Goal: Information Seeking & Learning: Find specific fact

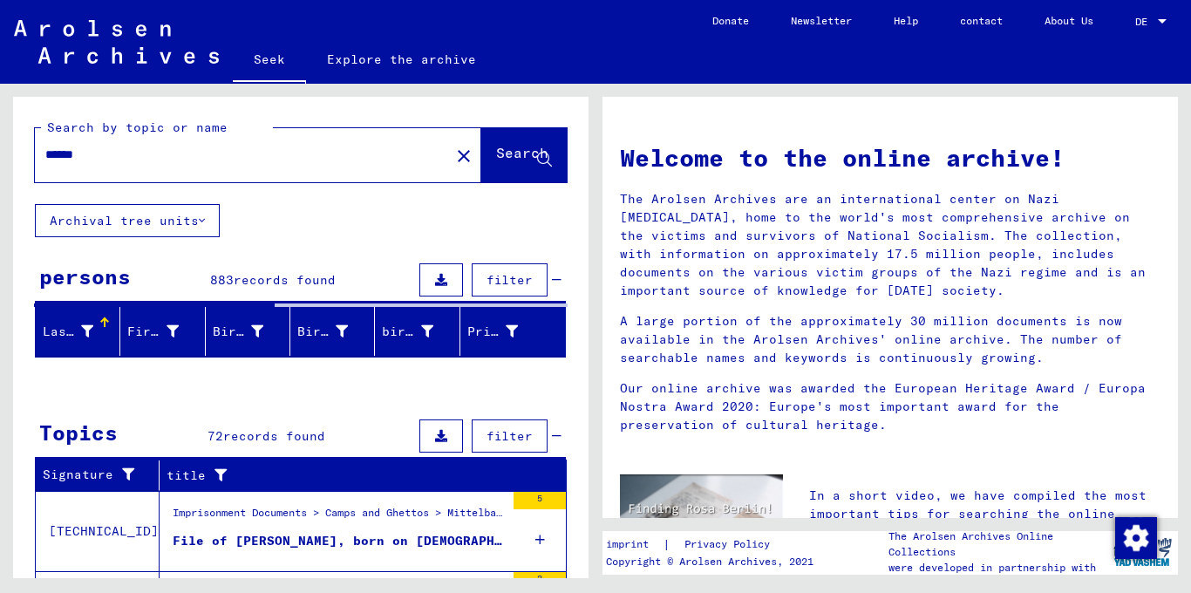
click at [311, 238] on div "Search by topic or name ****** close Search Archival tree units persons 883 rec…" at bounding box center [301, 527] width 576 height 861
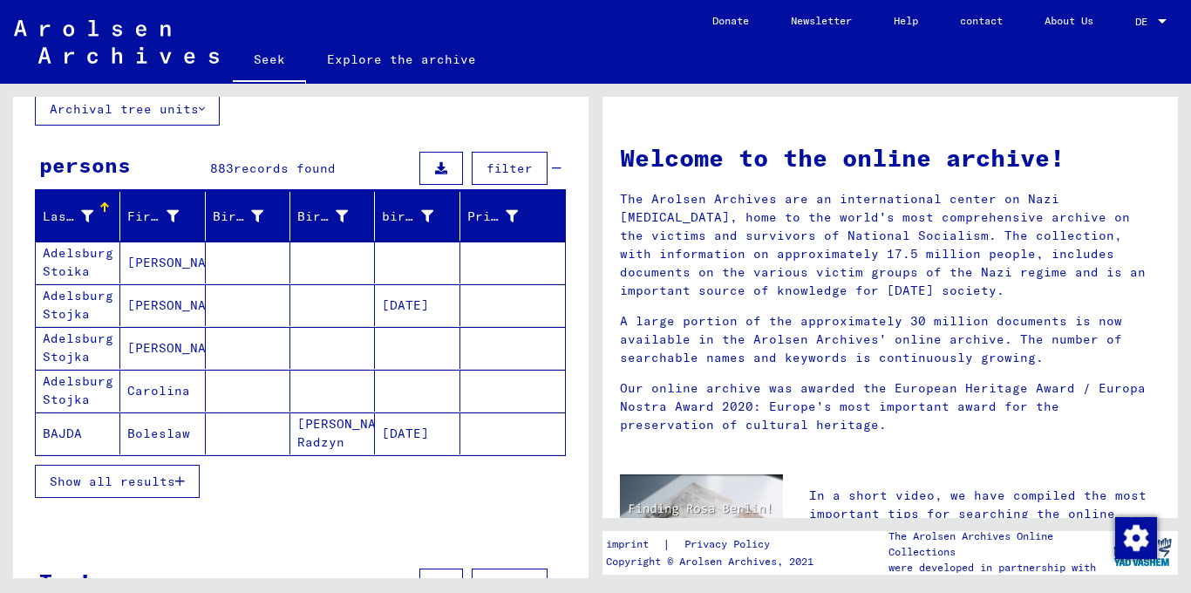
scroll to position [166, 0]
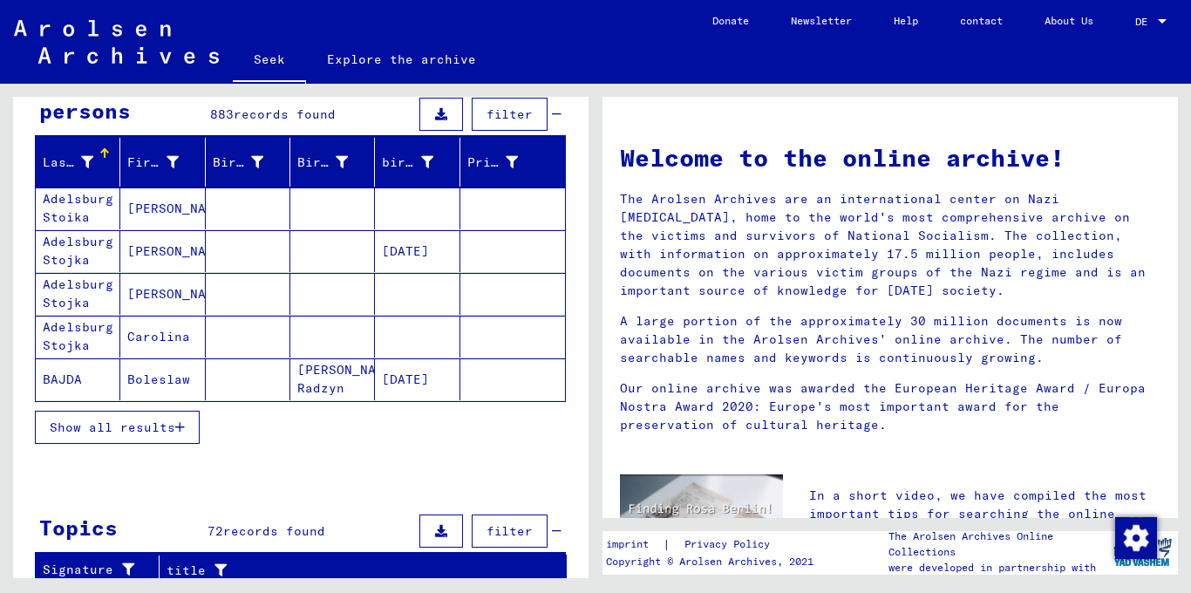
click at [135, 430] on font "Show all results" at bounding box center [113, 428] width 126 height 16
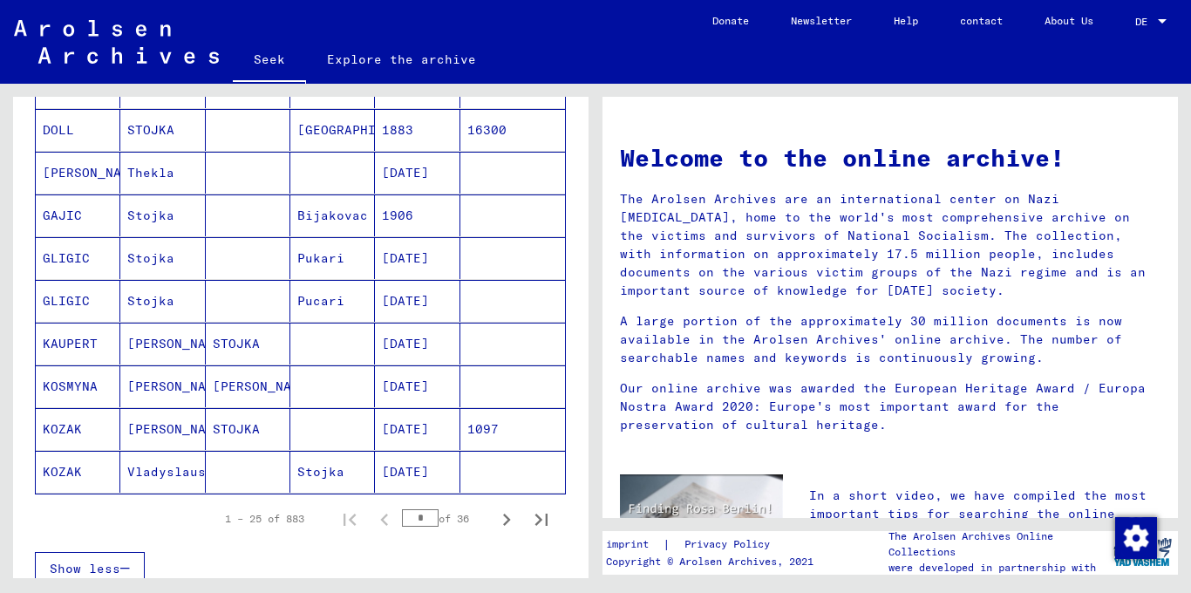
scroll to position [929, 0]
click at [510, 516] on icon "Next page" at bounding box center [507, 519] width 24 height 24
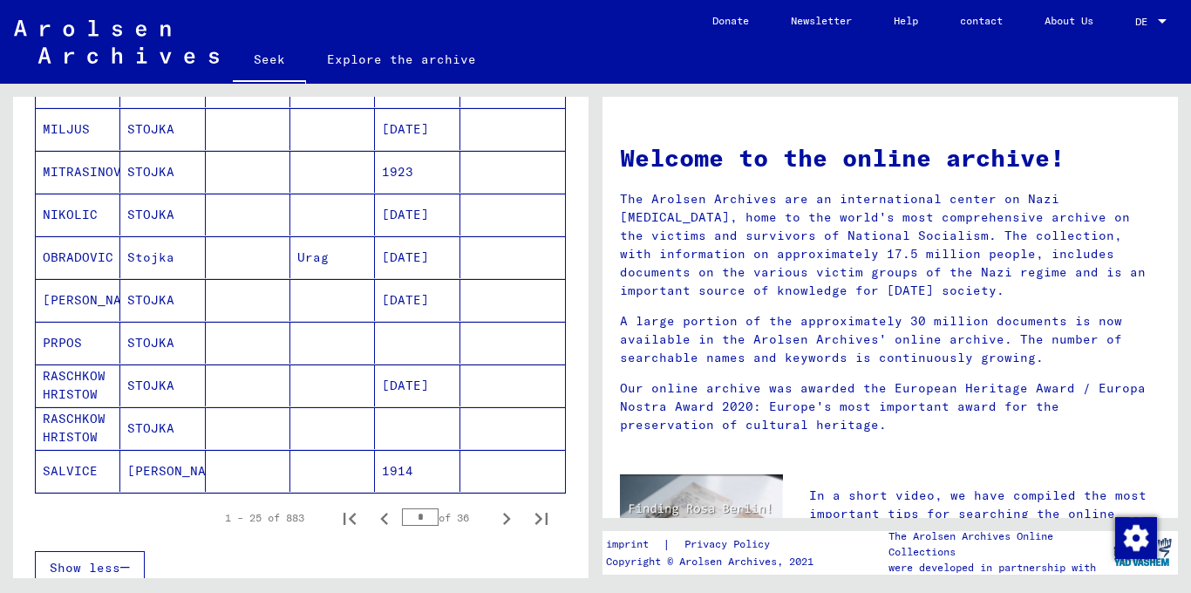
click at [510, 516] on icon "Next page" at bounding box center [507, 519] width 24 height 24
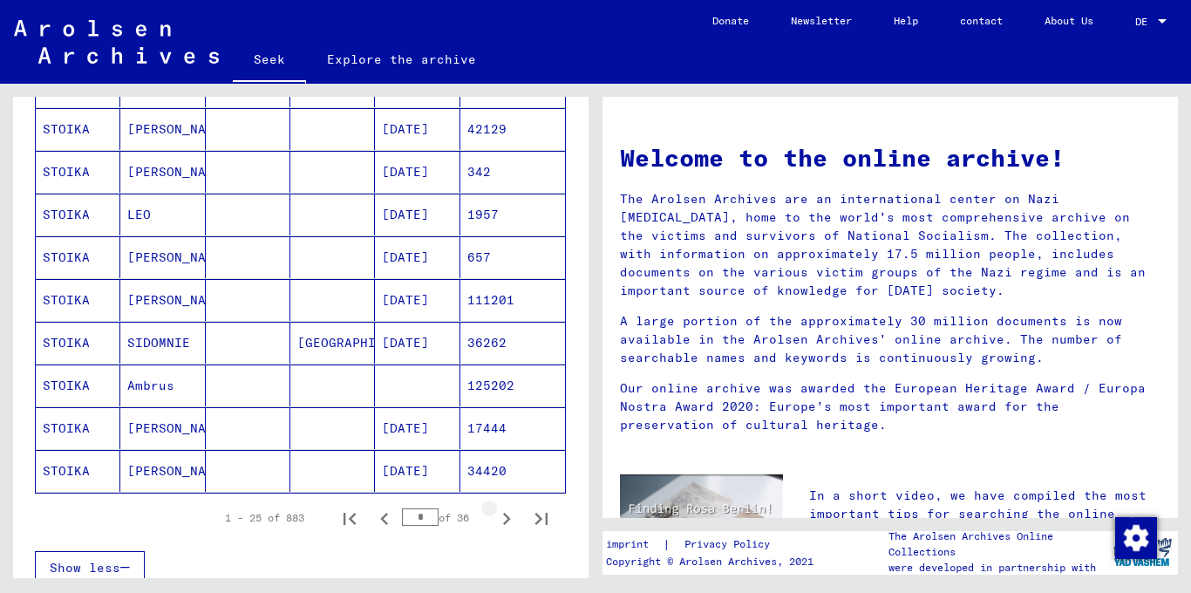
click at [510, 516] on icon "Next page" at bounding box center [507, 519] width 24 height 24
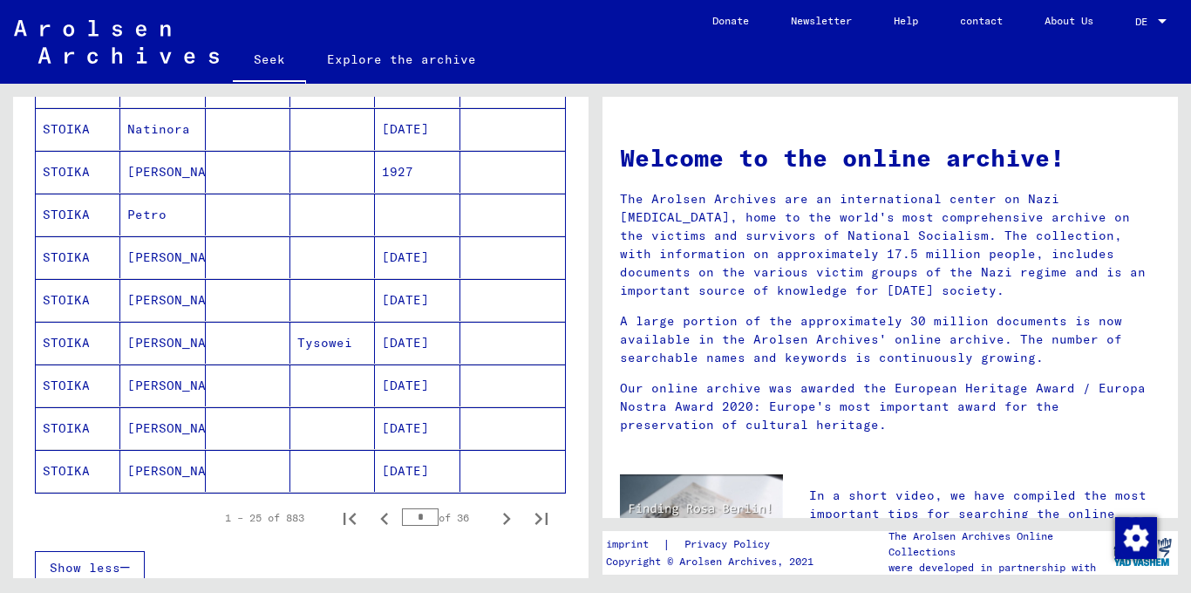
click at [510, 516] on icon "Next page" at bounding box center [507, 519] width 24 height 24
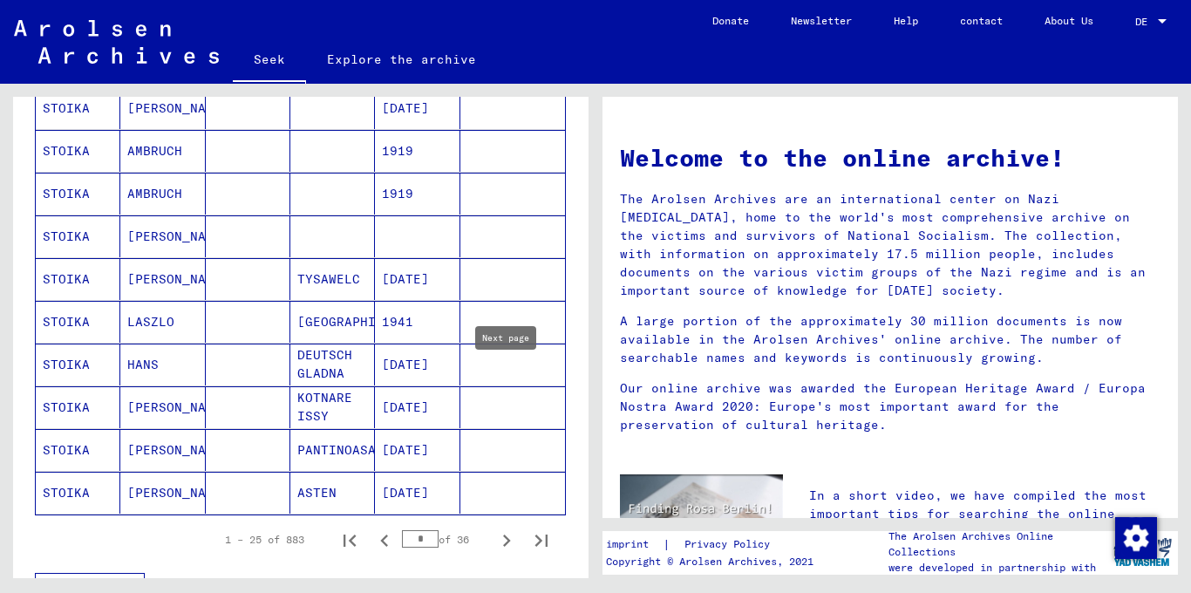
scroll to position [1068, 0]
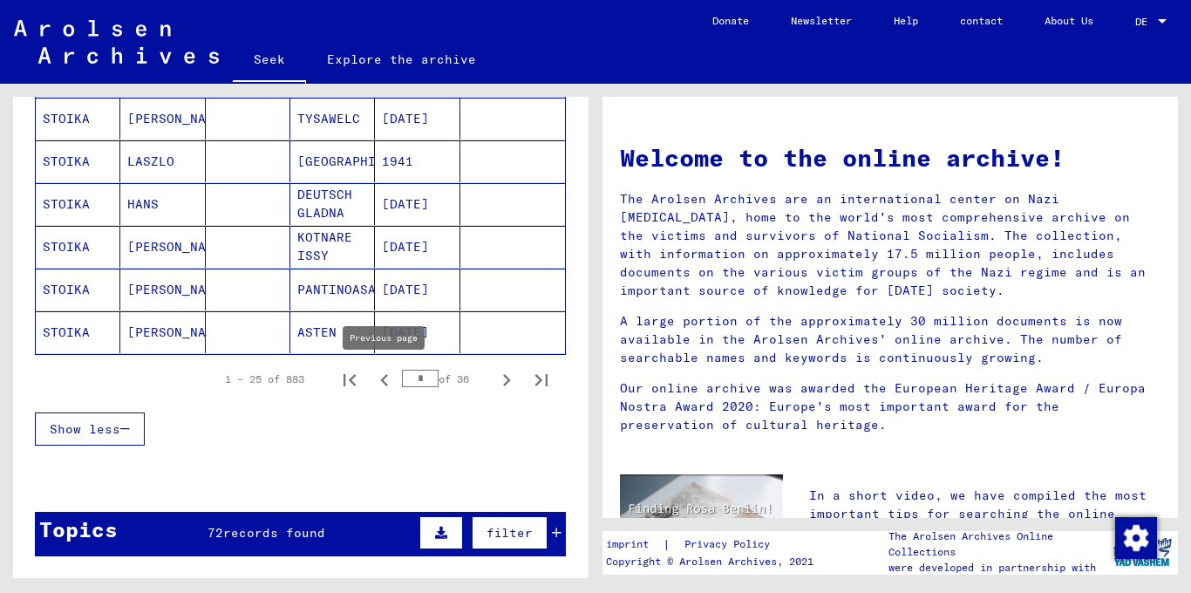
click at [387, 378] on icon "Previous page" at bounding box center [384, 380] width 24 height 24
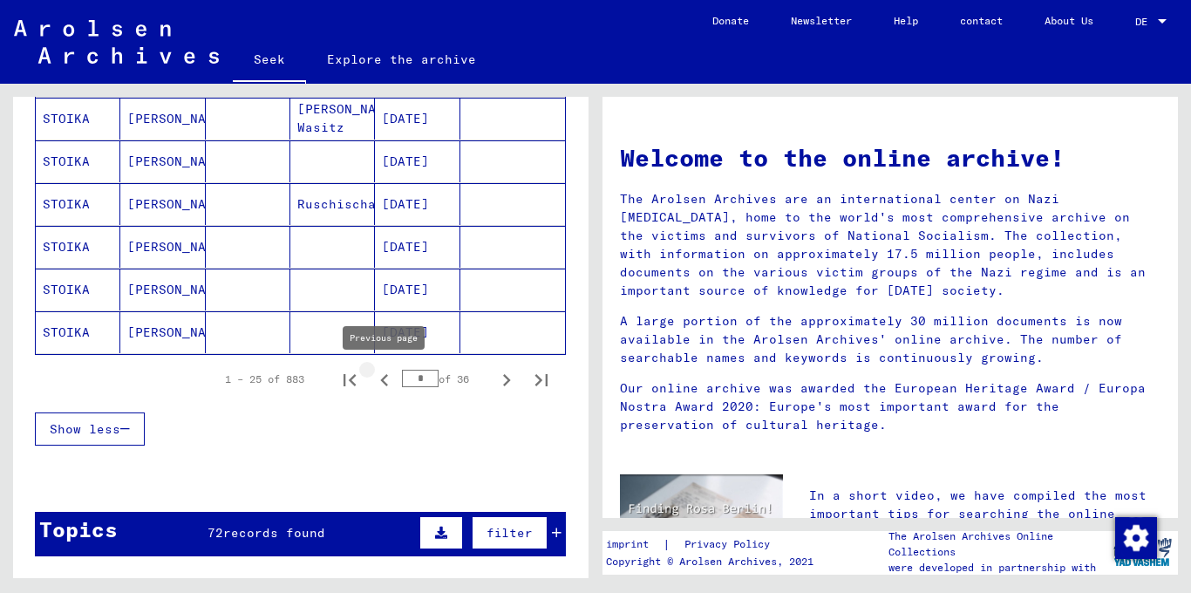
click at [387, 378] on icon "Previous page" at bounding box center [384, 380] width 24 height 24
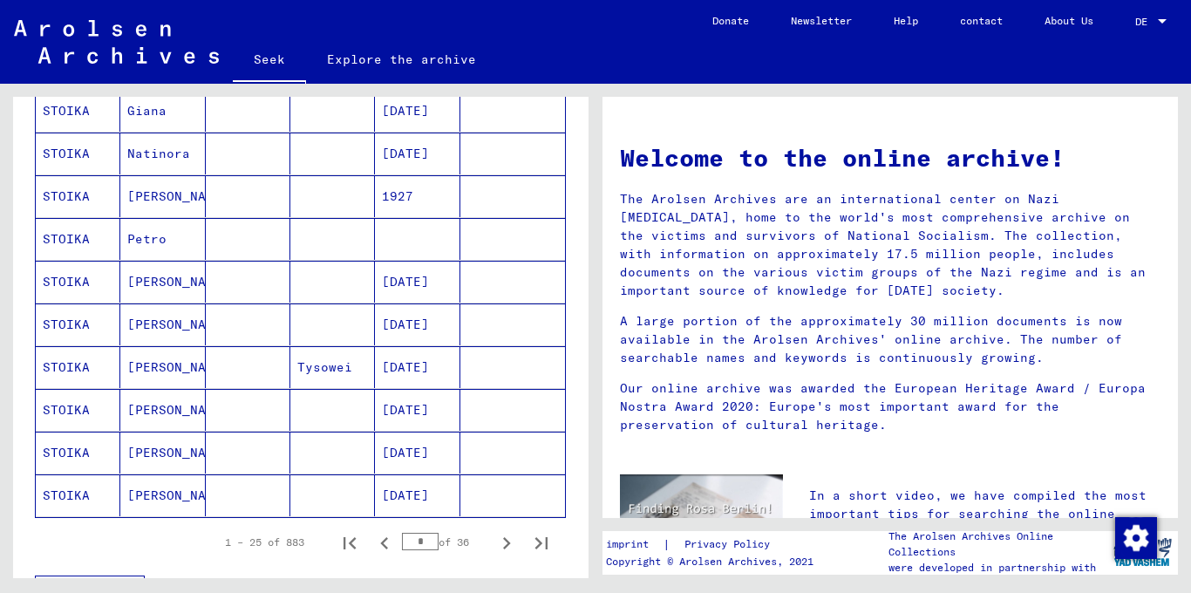
scroll to position [1049, 0]
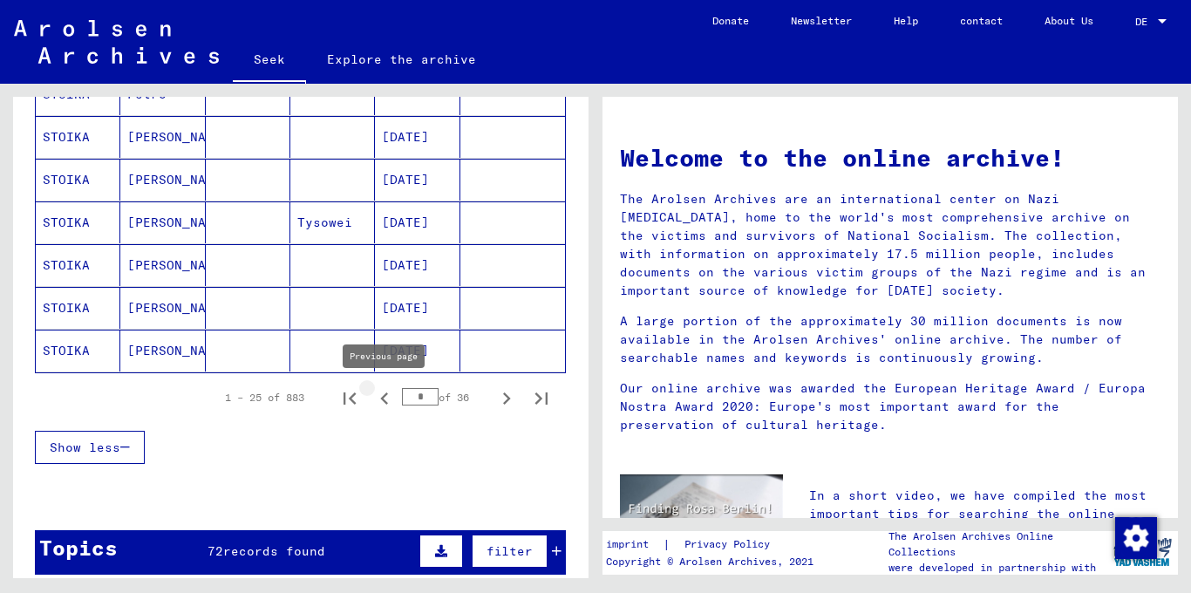
click at [381, 395] on icon "Previous page" at bounding box center [384, 398] width 24 height 24
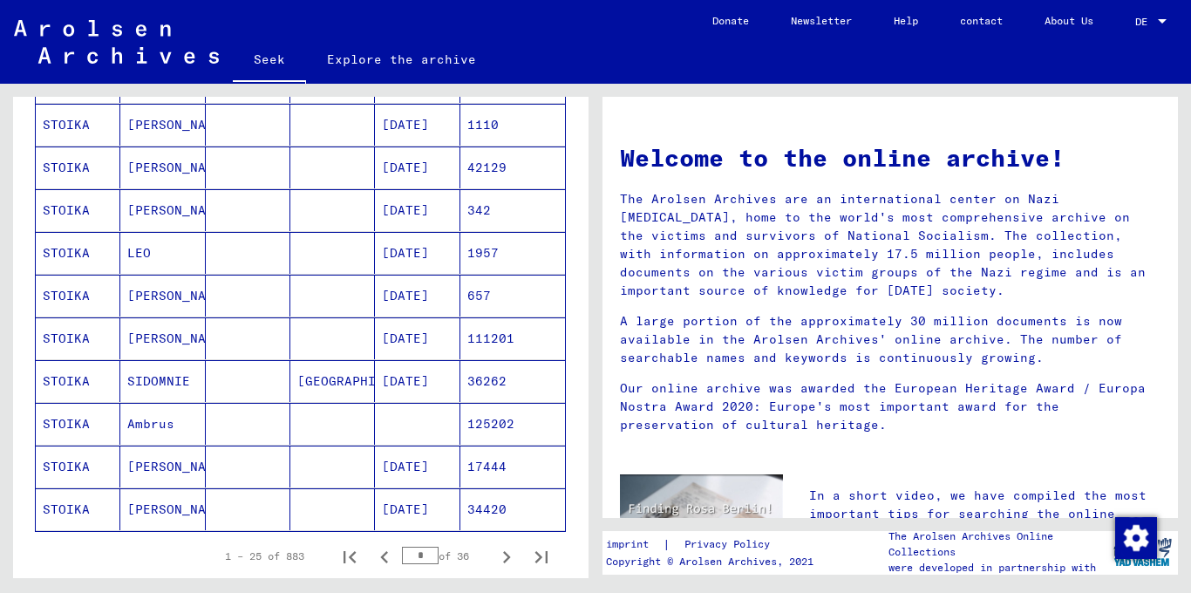
scroll to position [1082, 0]
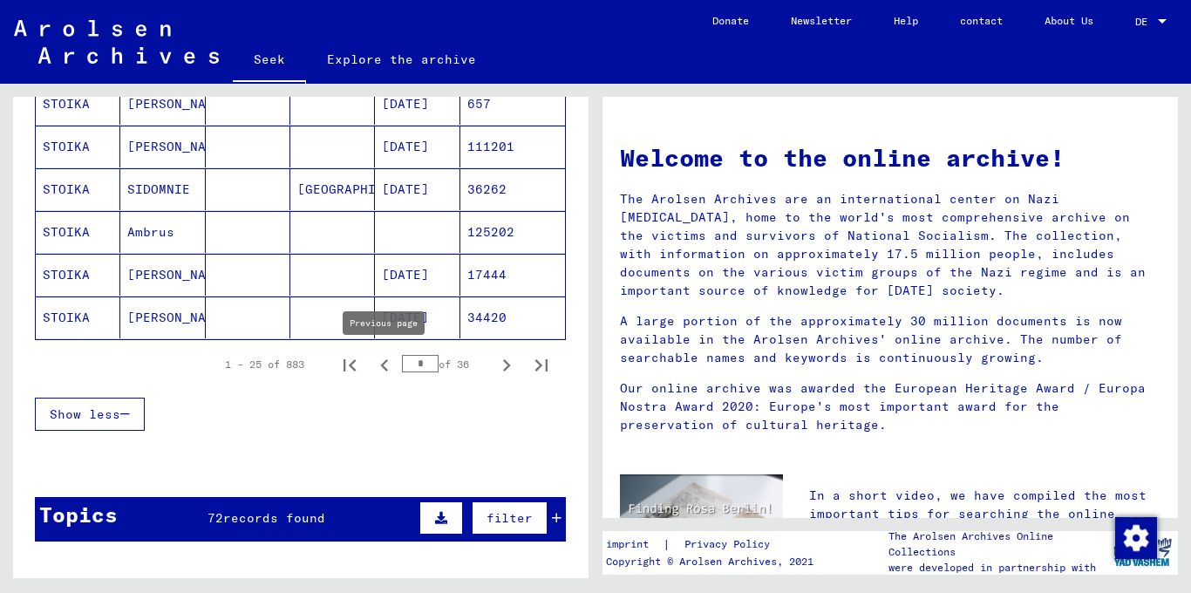
click at [385, 367] on icon "Previous page" at bounding box center [384, 365] width 24 height 24
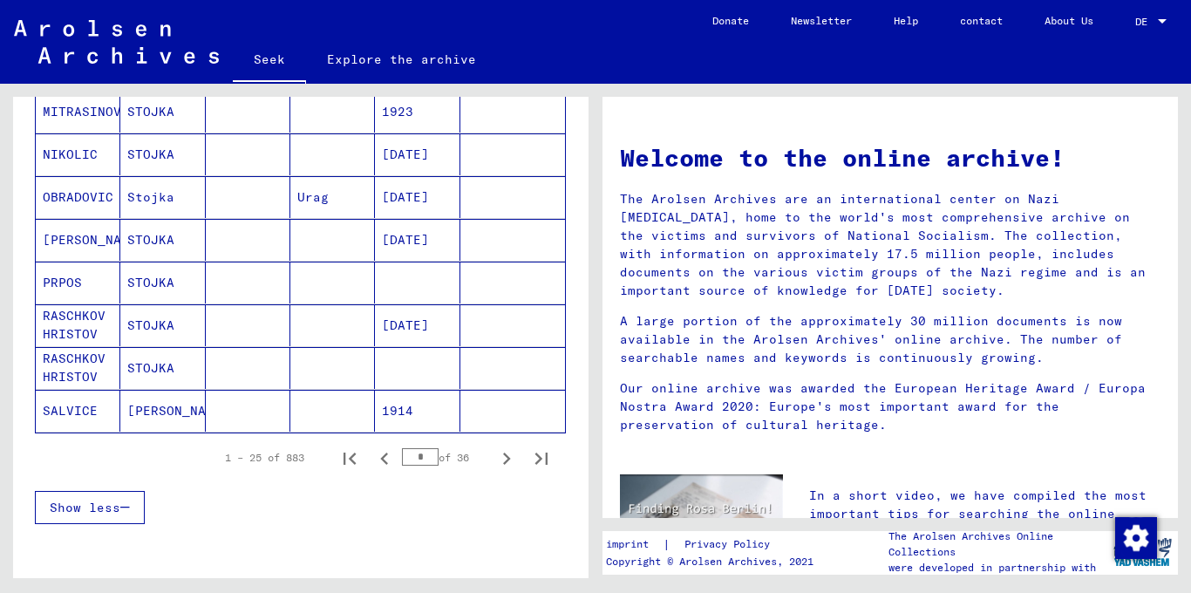
scroll to position [995, 0]
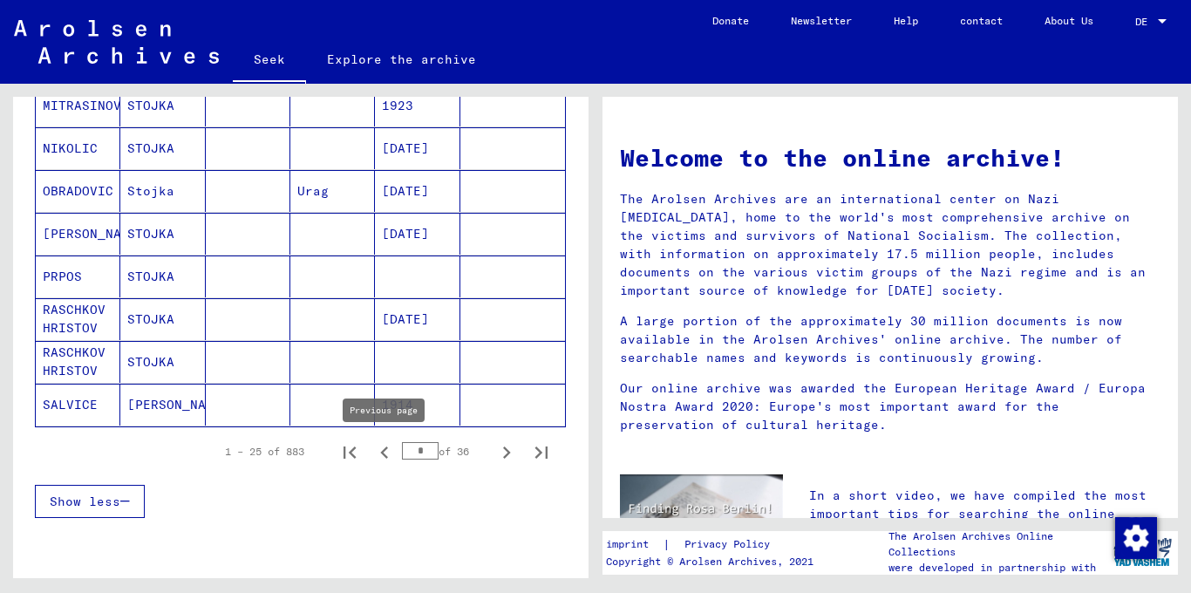
click at [380, 447] on icon "Previous page" at bounding box center [384, 452] width 24 height 24
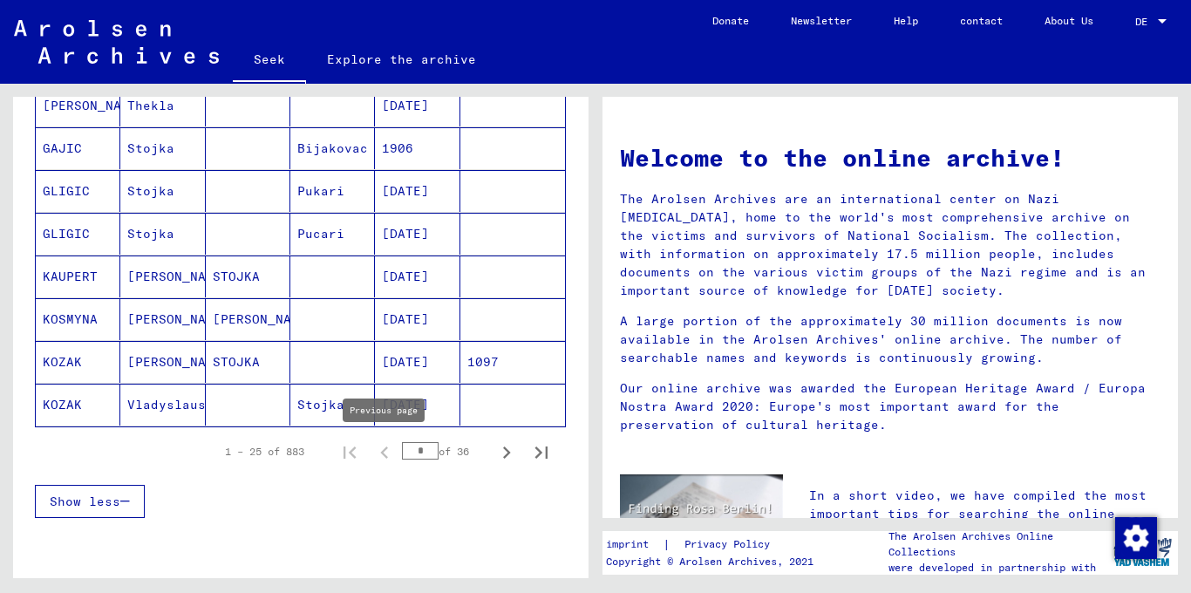
type input "*"
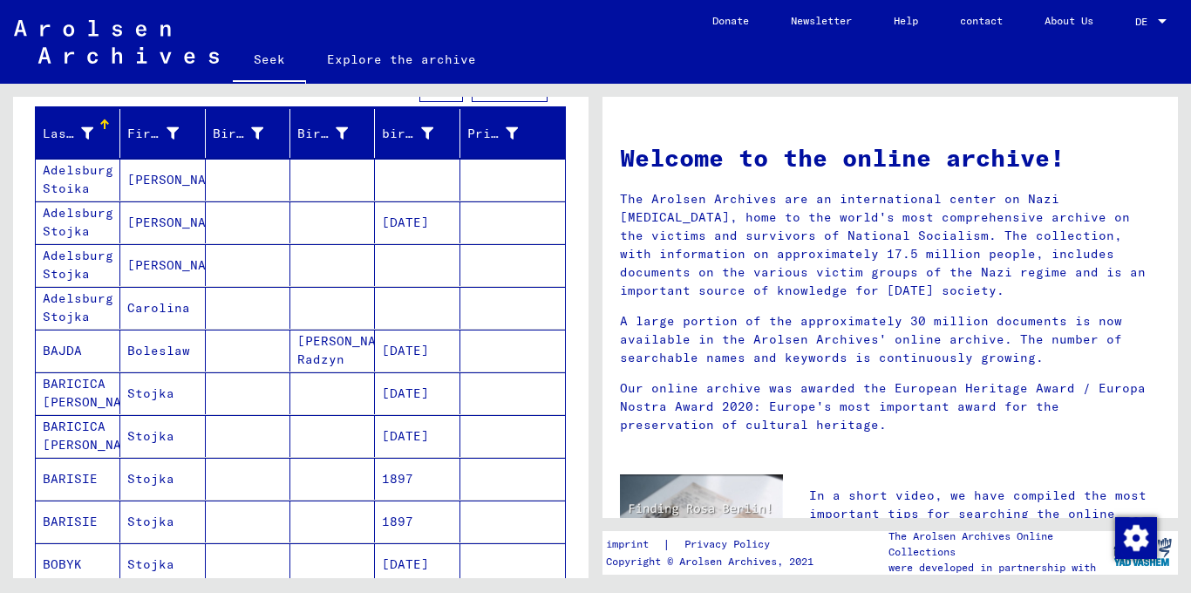
scroll to position [190, 0]
